Goal: Find specific page/section: Find specific page/section

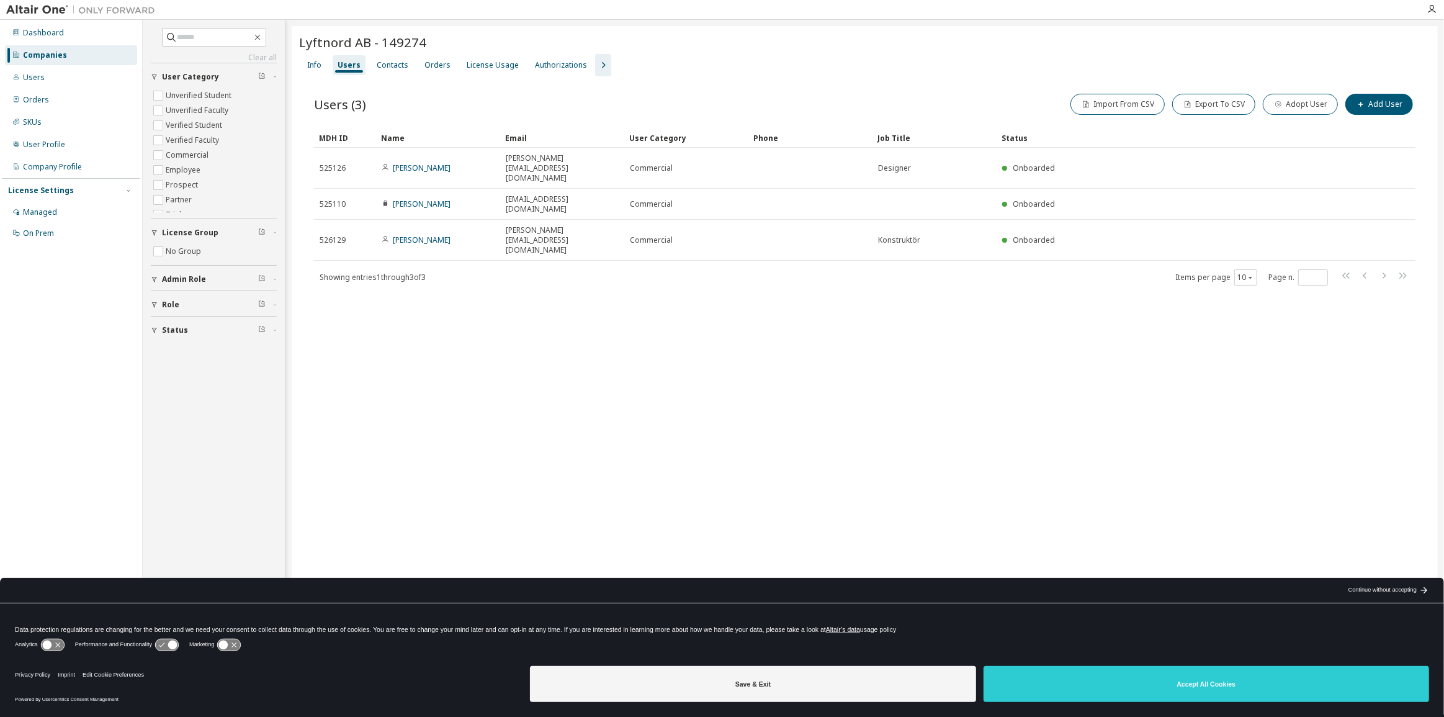
click at [47, 55] on div "Companies" at bounding box center [45, 55] width 44 height 10
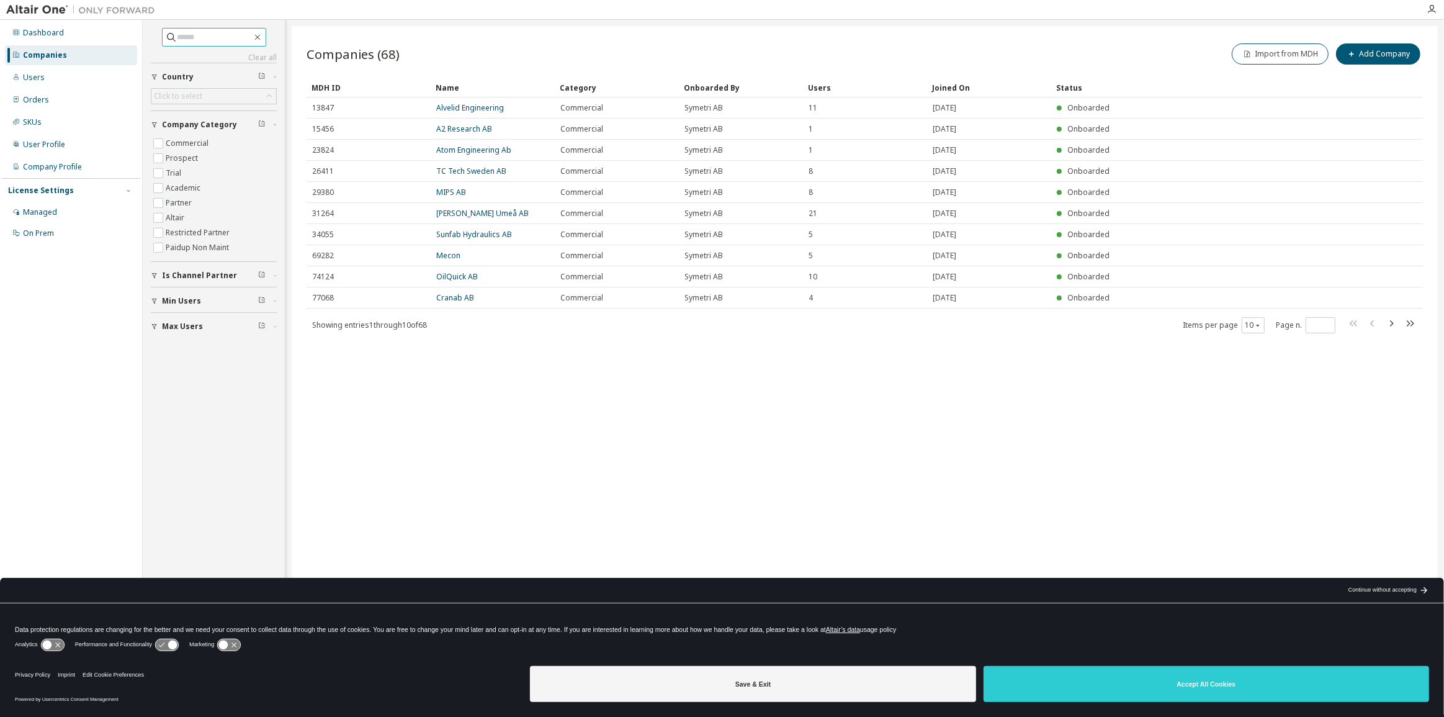
click at [217, 43] on span at bounding box center [214, 37] width 104 height 19
click at [216, 42] on input "text" at bounding box center [215, 37] width 74 height 12
type input "*******"
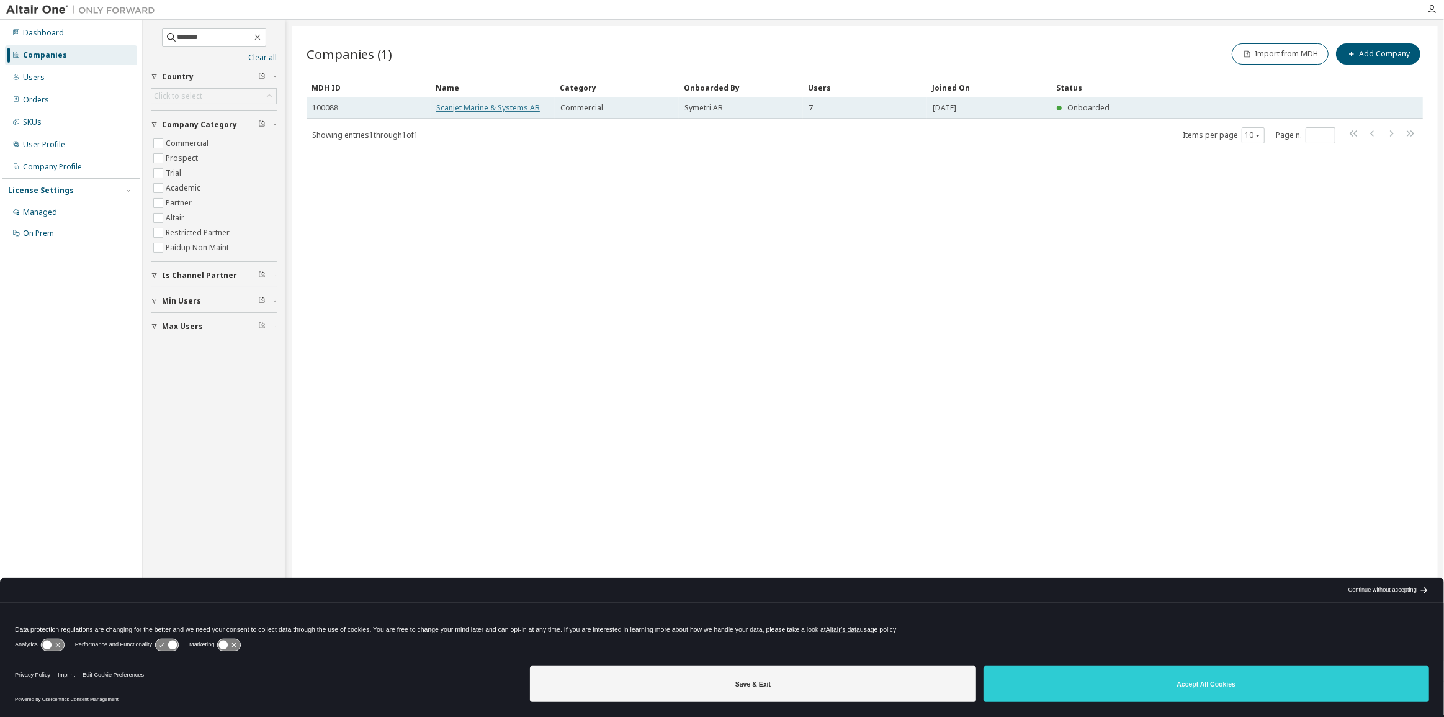
click at [503, 110] on link "Scanjet Marine & Systems AB" at bounding box center [488, 107] width 104 height 11
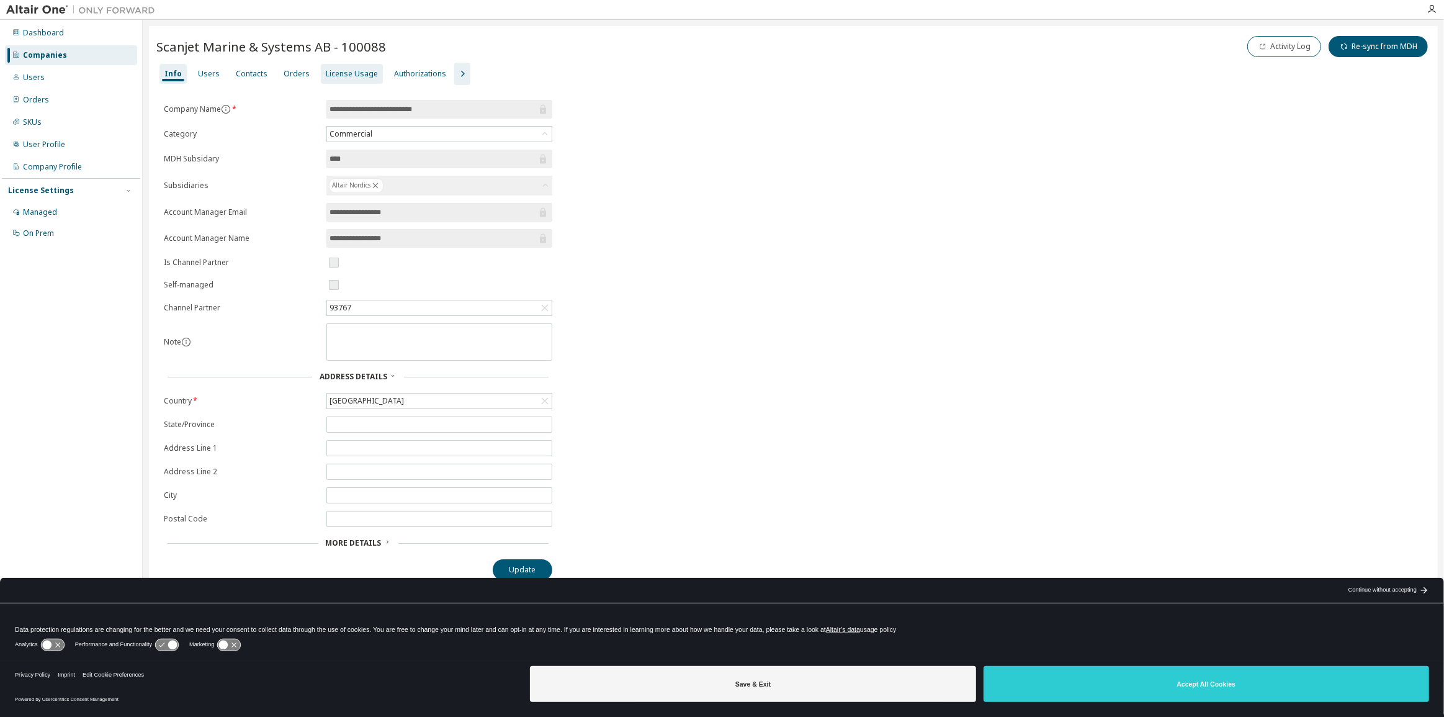
click at [338, 67] on div "License Usage" at bounding box center [352, 74] width 62 height 20
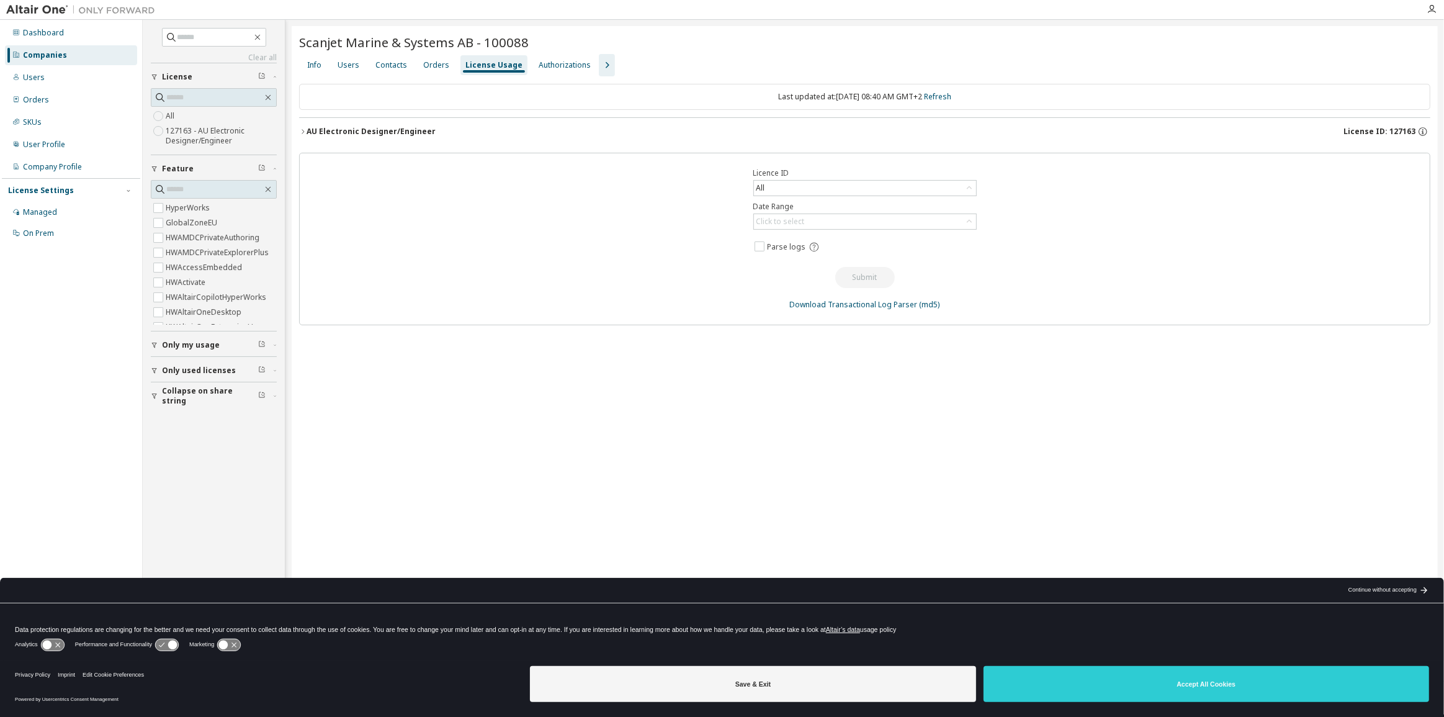
click at [370, 132] on div "AU Electronic Designer/Engineer" at bounding box center [371, 132] width 129 height 10
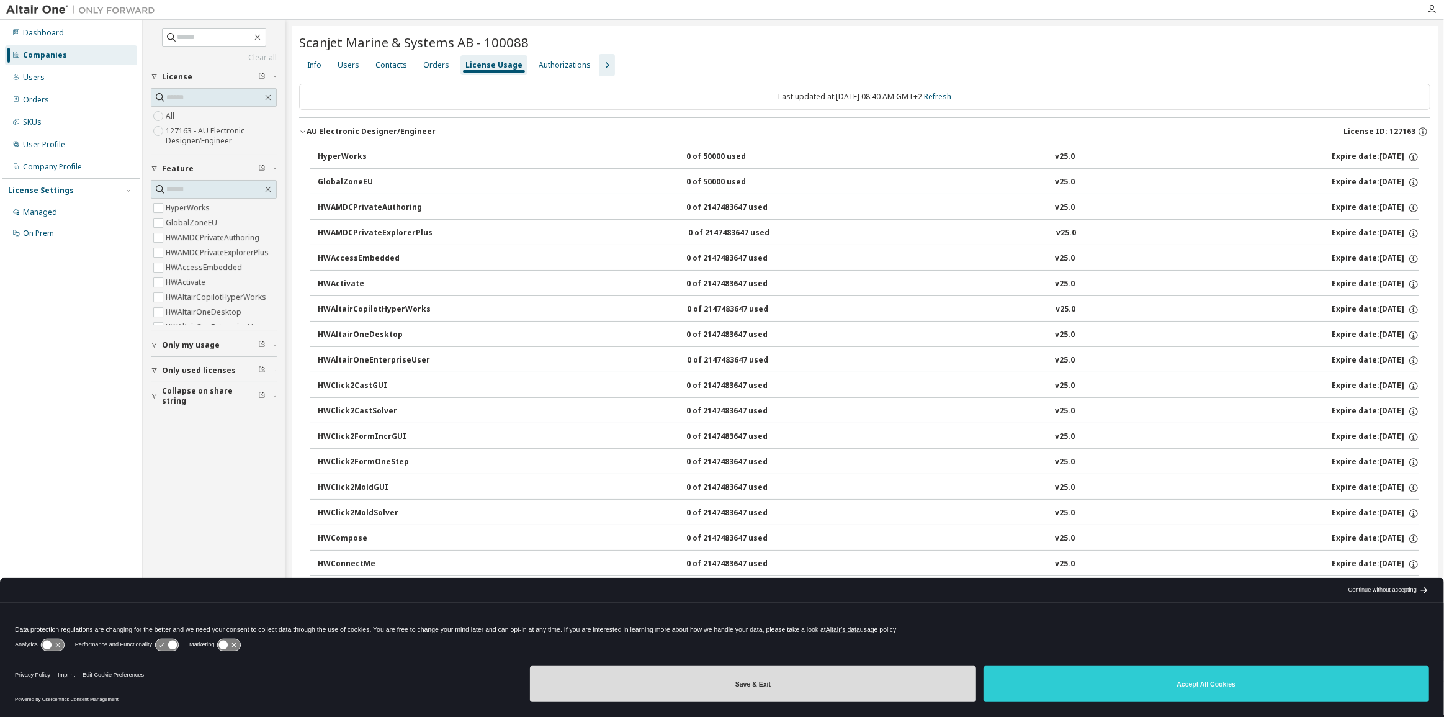
click at [798, 688] on button "Save & Exit" at bounding box center [753, 684] width 446 height 36
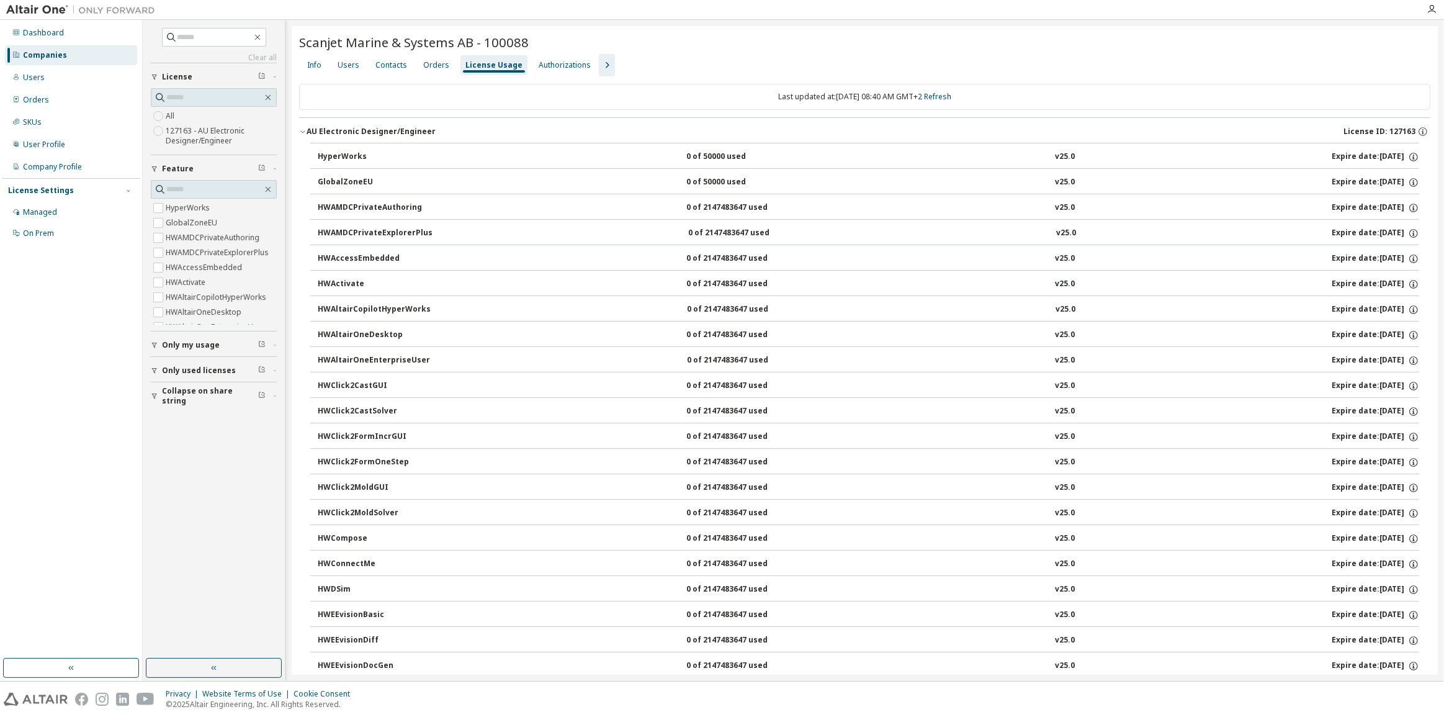
click at [302, 132] on icon "button" at bounding box center [302, 132] width 4 height 2
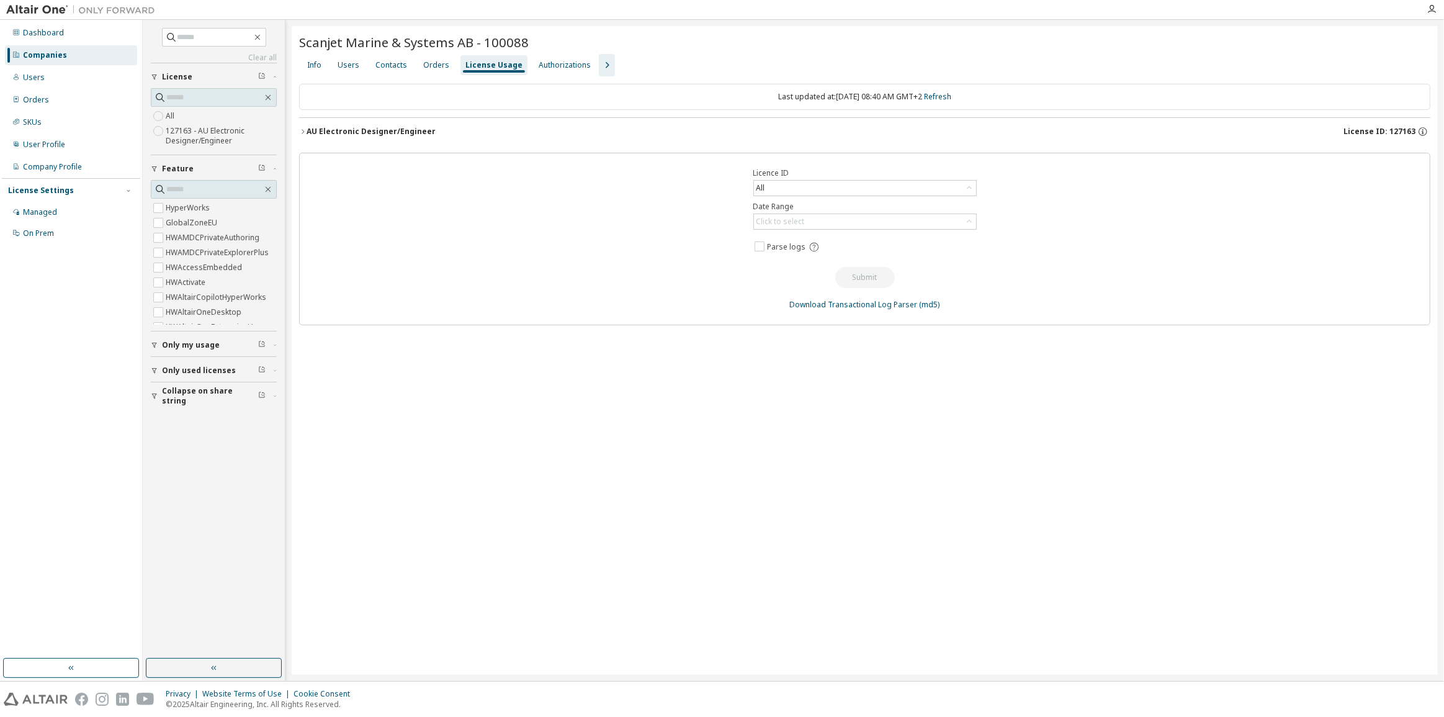
click at [302, 132] on icon "button" at bounding box center [302, 131] width 7 height 7
